Goal: Transaction & Acquisition: Purchase product/service

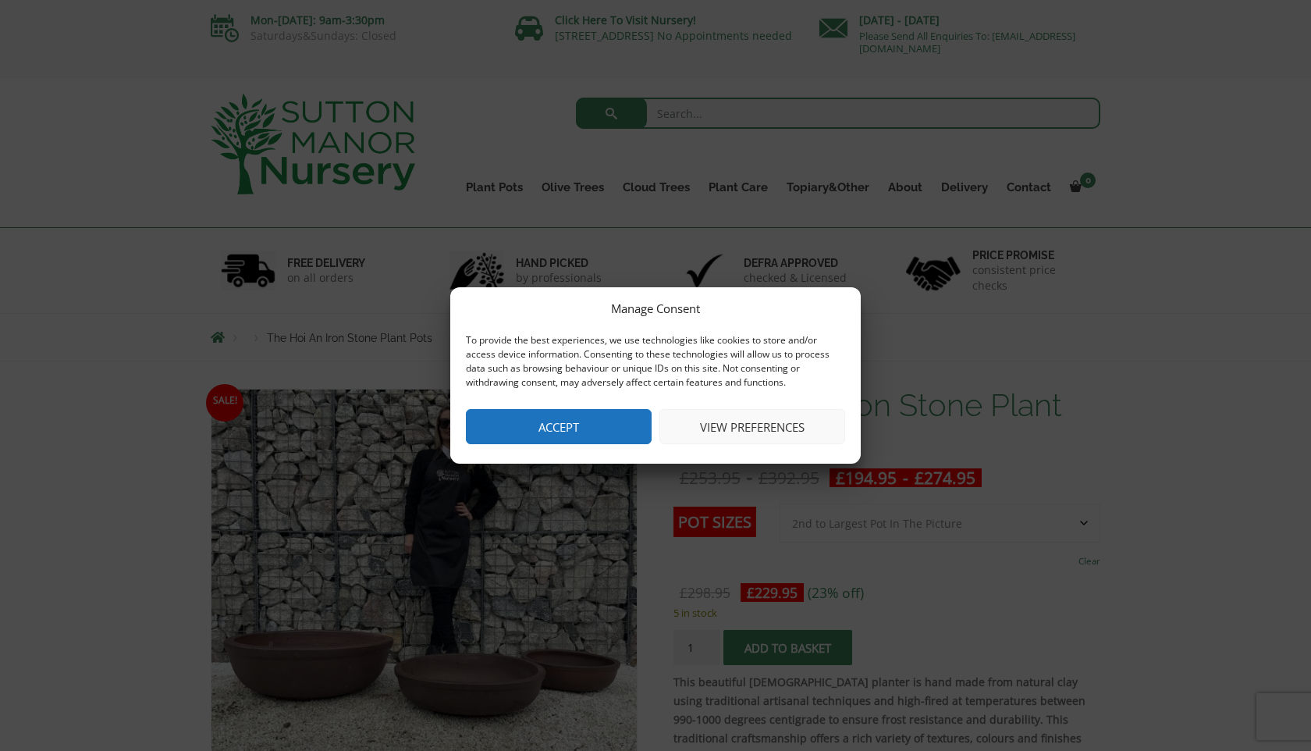
click at [747, 424] on button "View preferences" at bounding box center [752, 426] width 186 height 35
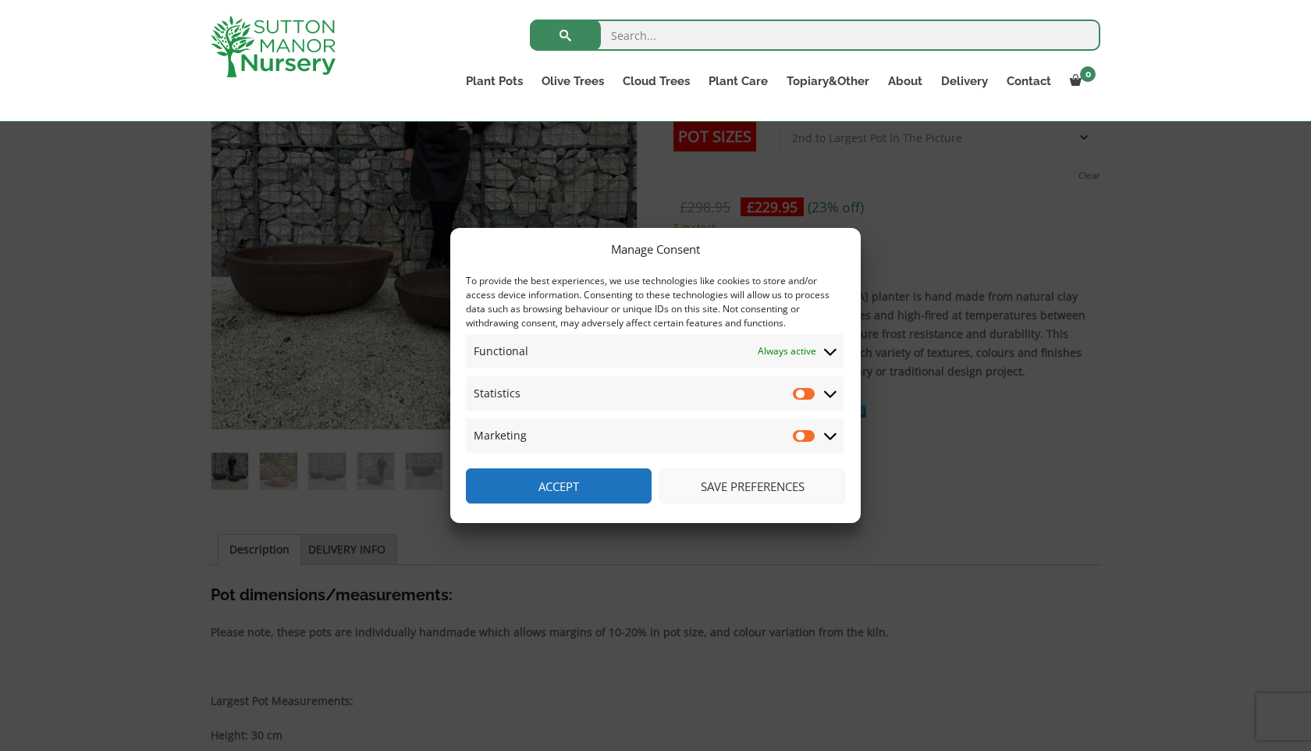
scroll to position [368, 0]
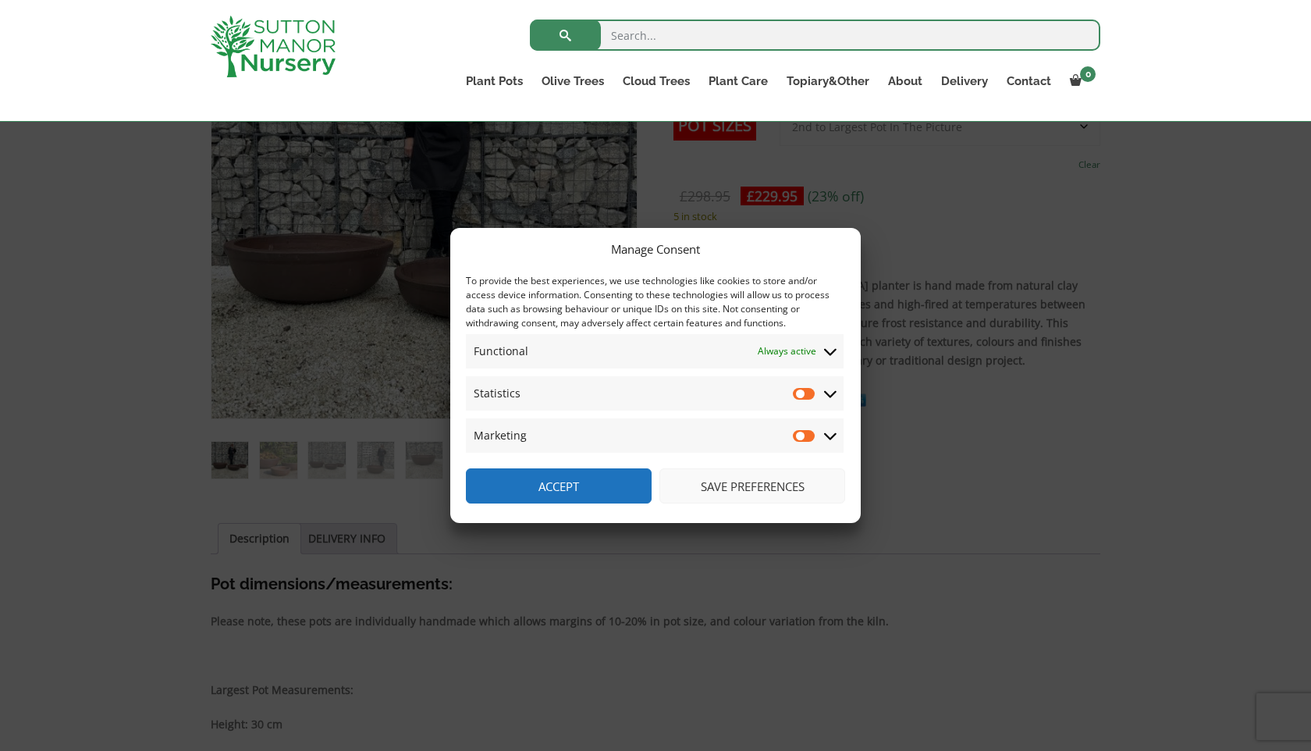
click at [595, 481] on button "Accept" at bounding box center [559, 485] width 186 height 35
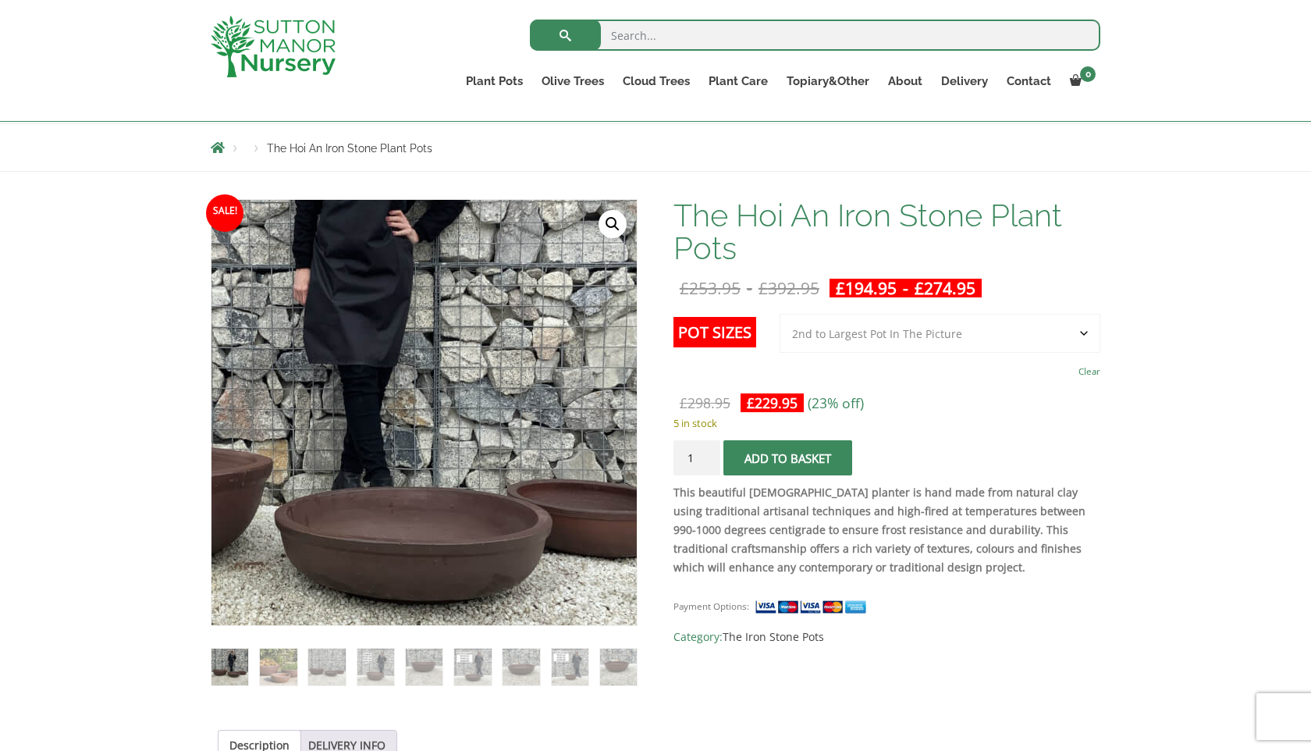
scroll to position [98, 0]
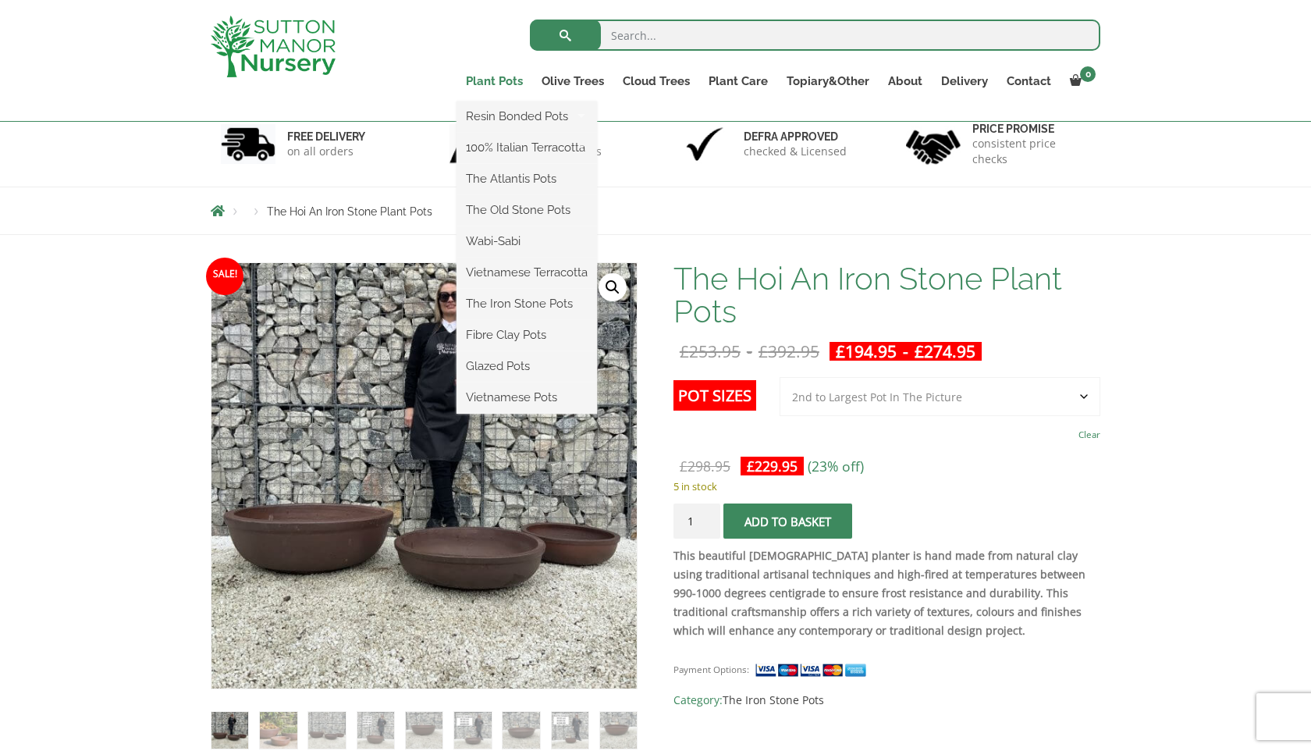
click at [493, 76] on link "Plant Pots" at bounding box center [494, 81] width 76 height 22
click at [500, 82] on link "Plant Pots" at bounding box center [494, 81] width 76 height 22
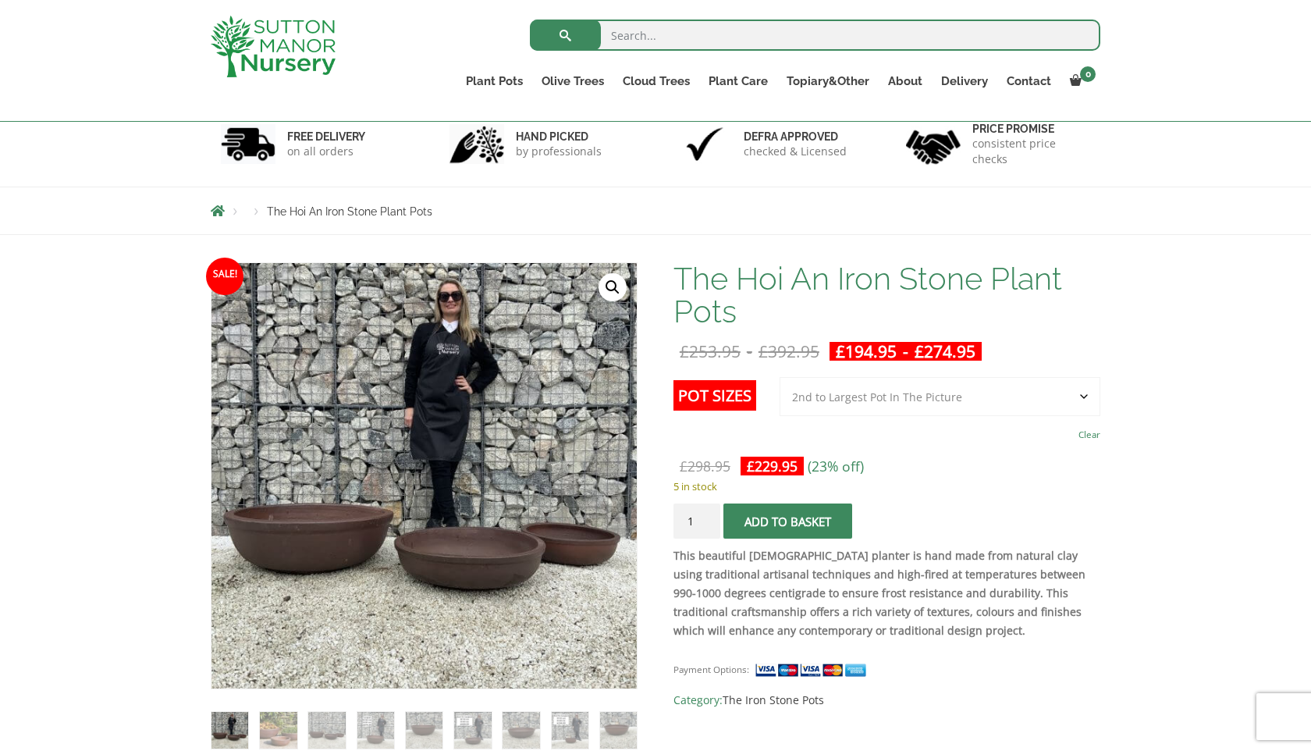
click at [637, 37] on input "search" at bounding box center [815, 35] width 570 height 31
click at [626, 36] on input "pl;antbpots" at bounding box center [815, 35] width 570 height 31
click at [643, 37] on input "plantbpots" at bounding box center [815, 35] width 570 height 31
type input "plantbpots"
click at [530, 20] on button "submit" at bounding box center [565, 35] width 71 height 31
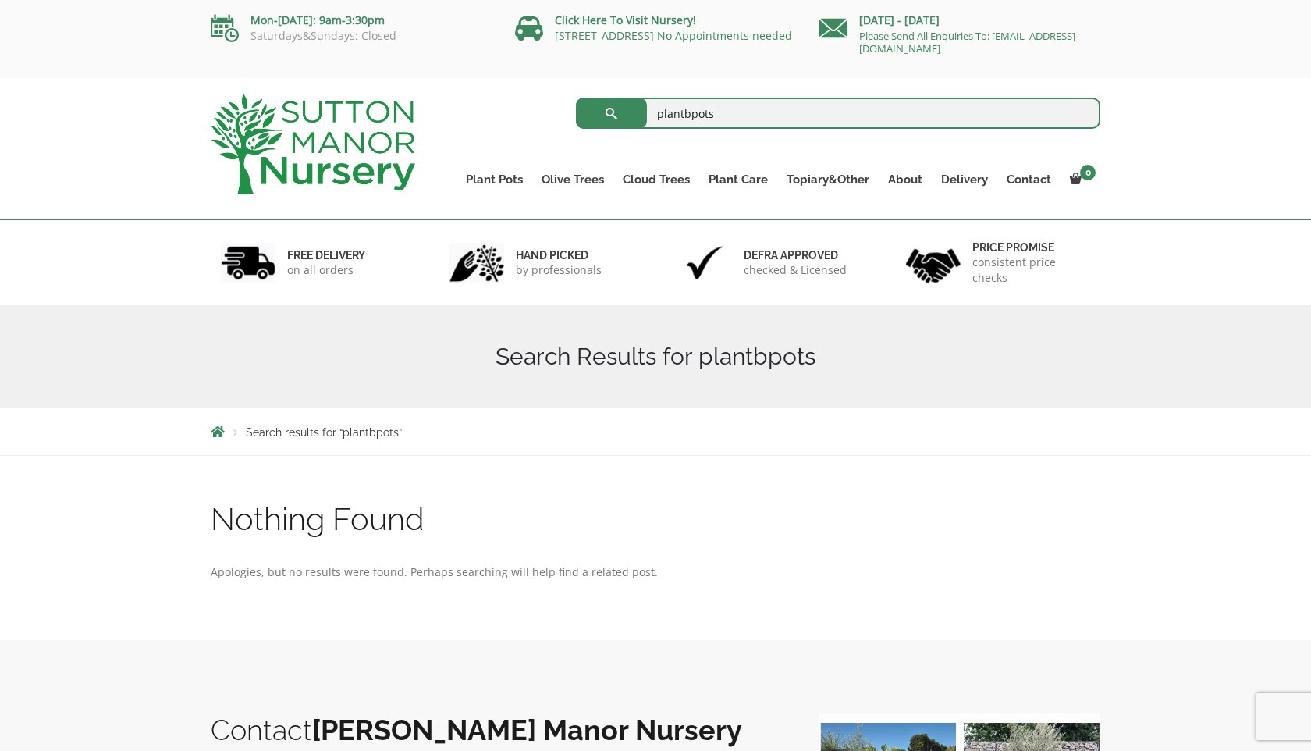
click at [687, 114] on input "plantbpots" at bounding box center [838, 113] width 525 height 31
type input "plant pots"
click at [613, 107] on button "submit" at bounding box center [611, 113] width 71 height 31
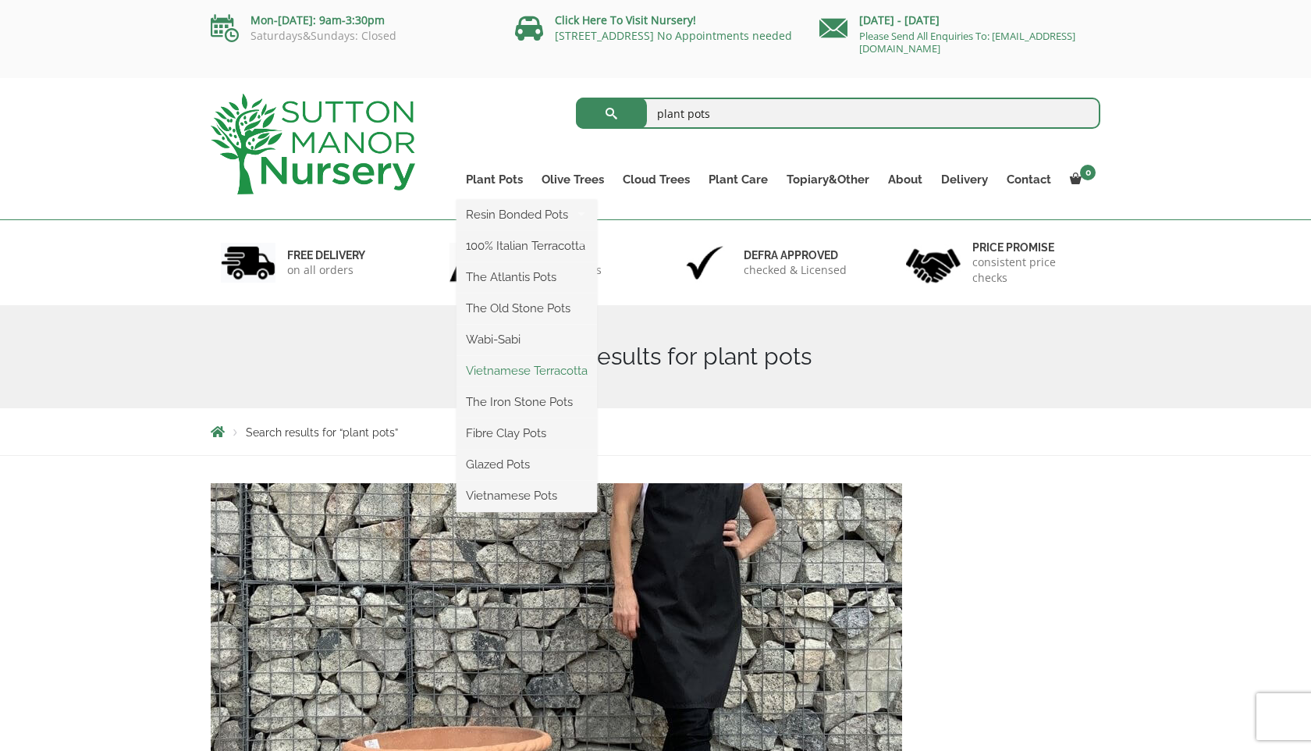
click at [545, 375] on link "Vietnamese Terracotta" at bounding box center [526, 370] width 140 height 23
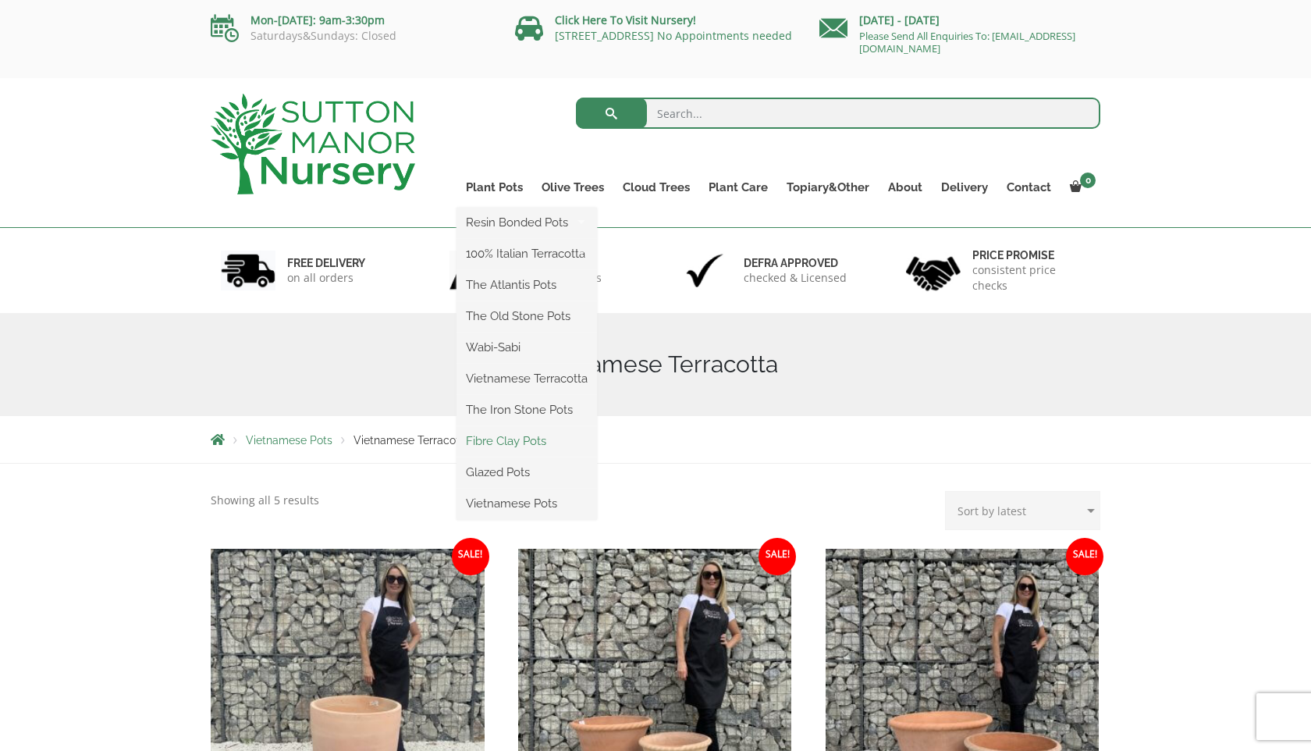
click at [517, 439] on link "Fibre Clay Pots" at bounding box center [526, 440] width 140 height 23
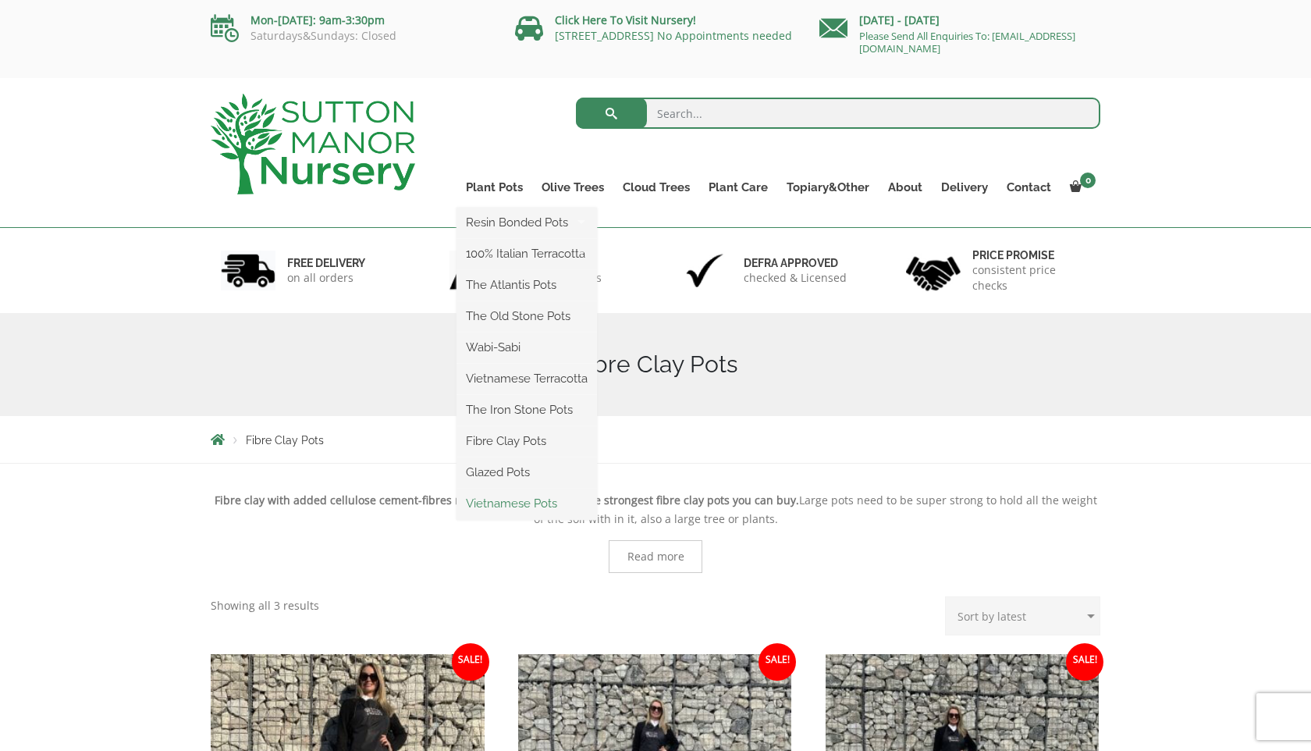
click at [532, 500] on link "Vietnamese Pots" at bounding box center [526, 503] width 140 height 23
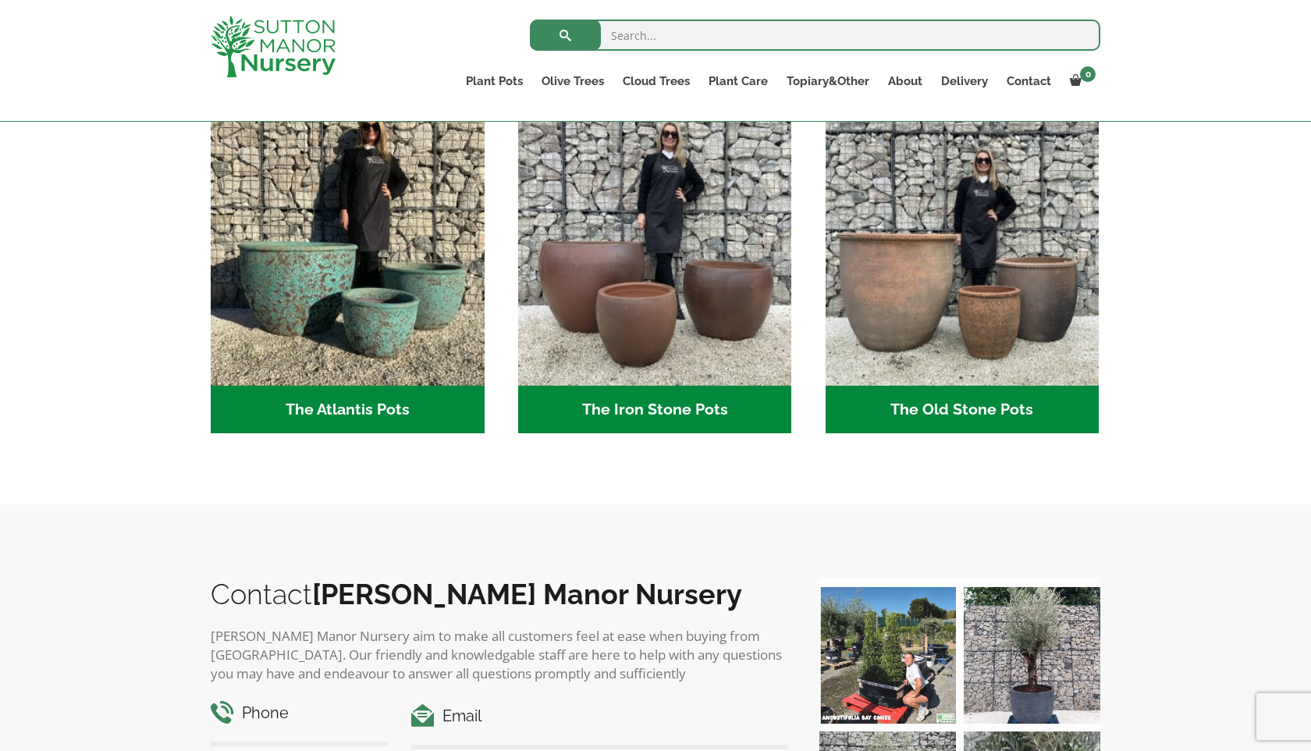
scroll to position [834, 0]
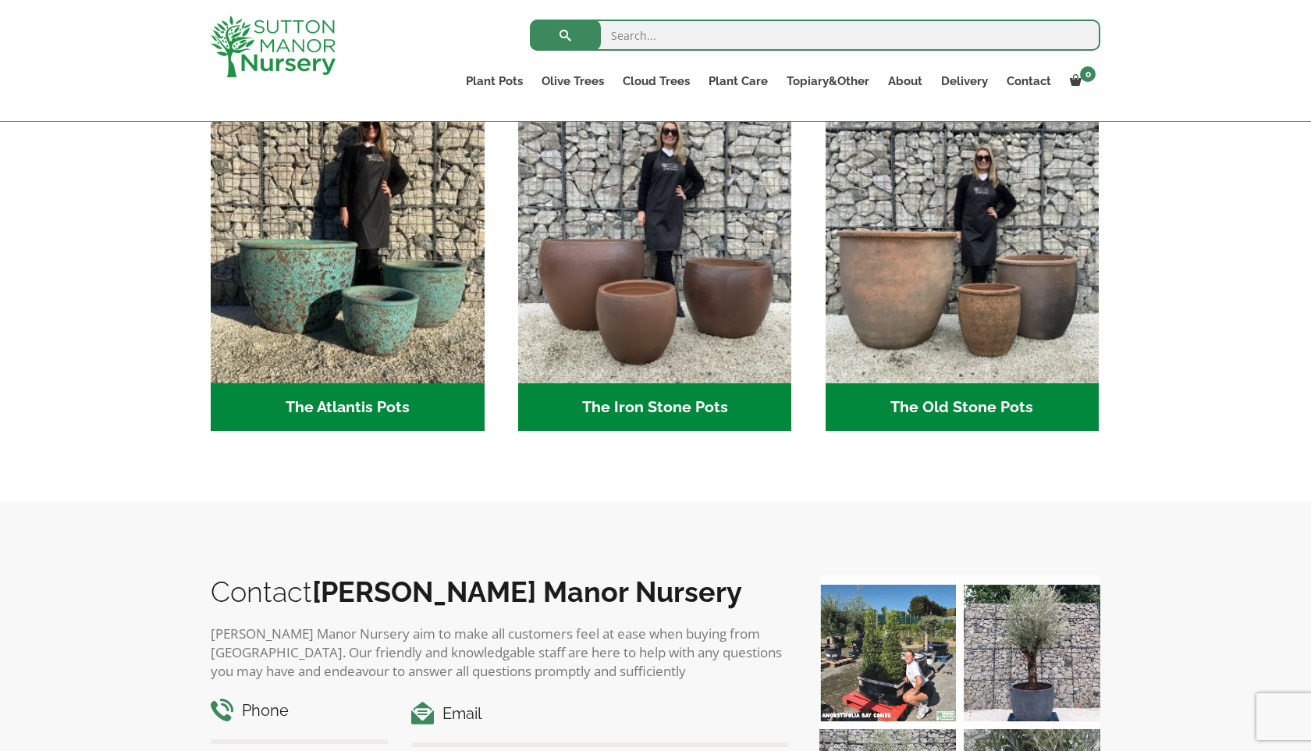
click at [940, 400] on h2 "The Old Stone Pots (7)" at bounding box center [963, 407] width 274 height 48
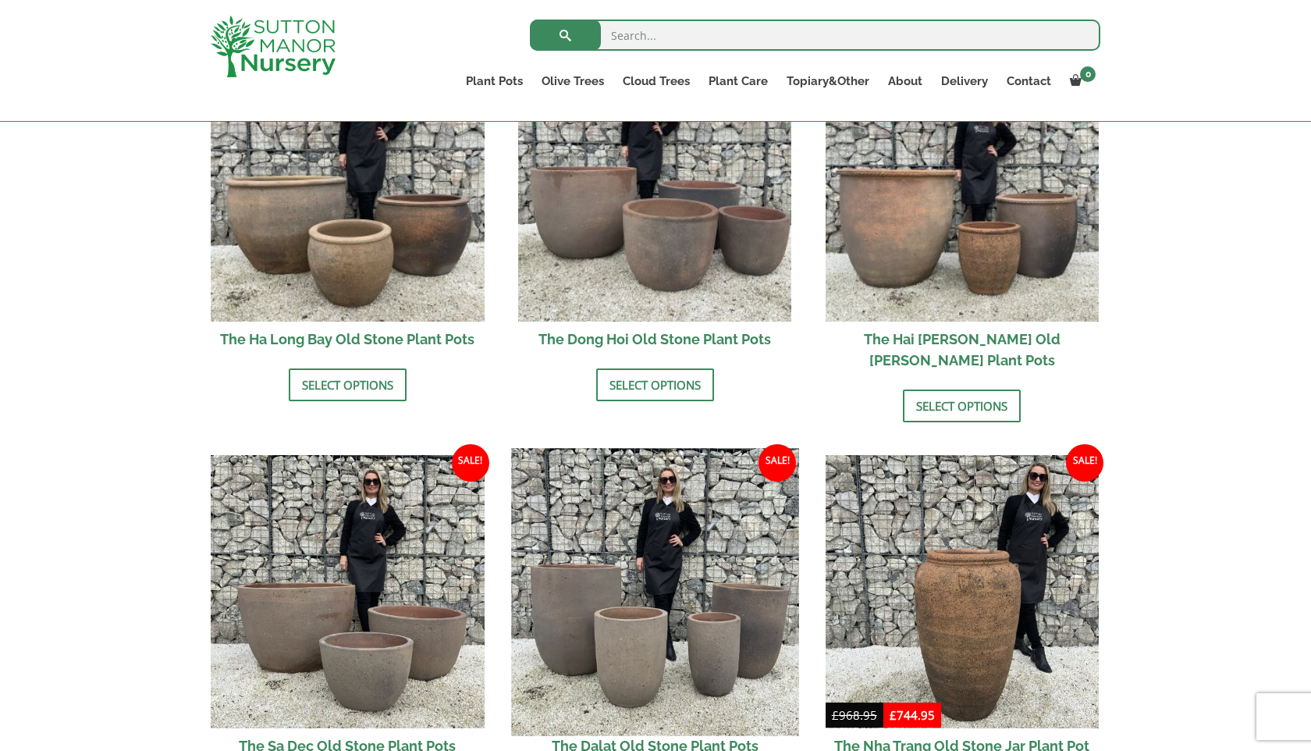
scroll to position [453, 0]
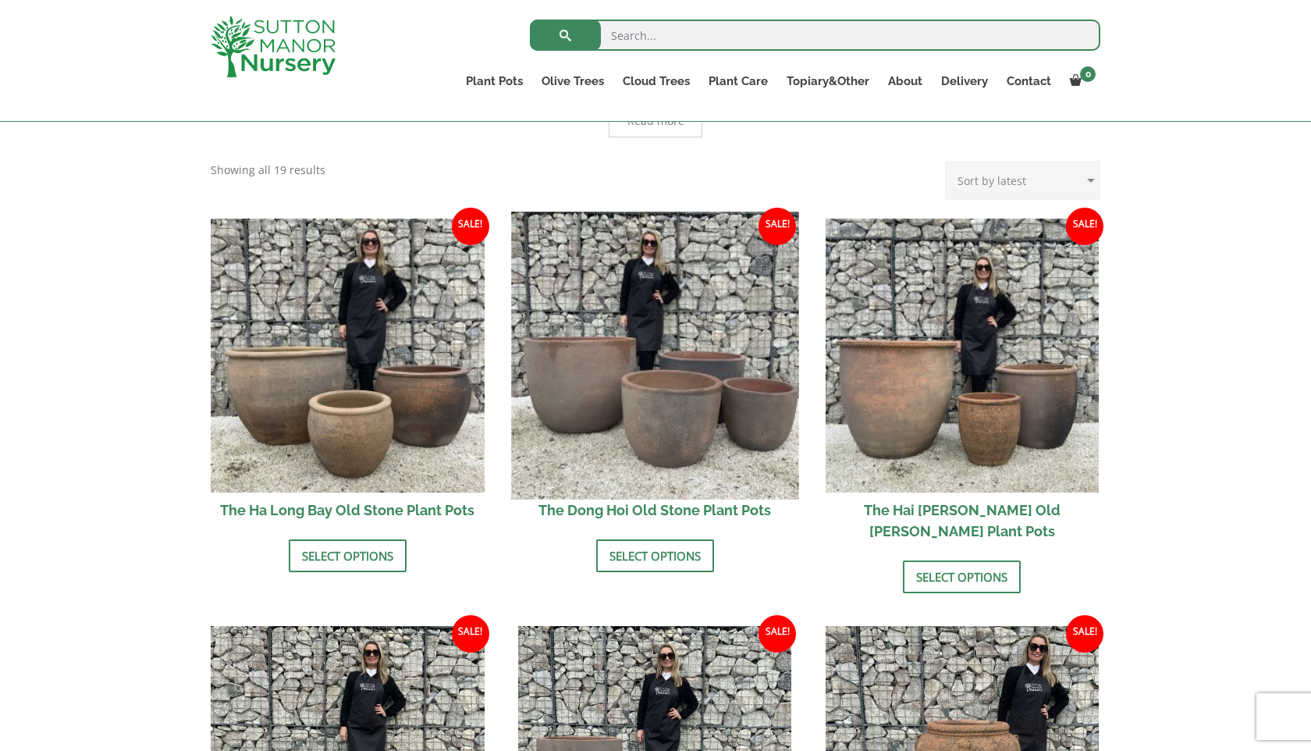
click at [665, 415] on img at bounding box center [654, 354] width 287 height 287
